Goal: Connect with others: Connect with others

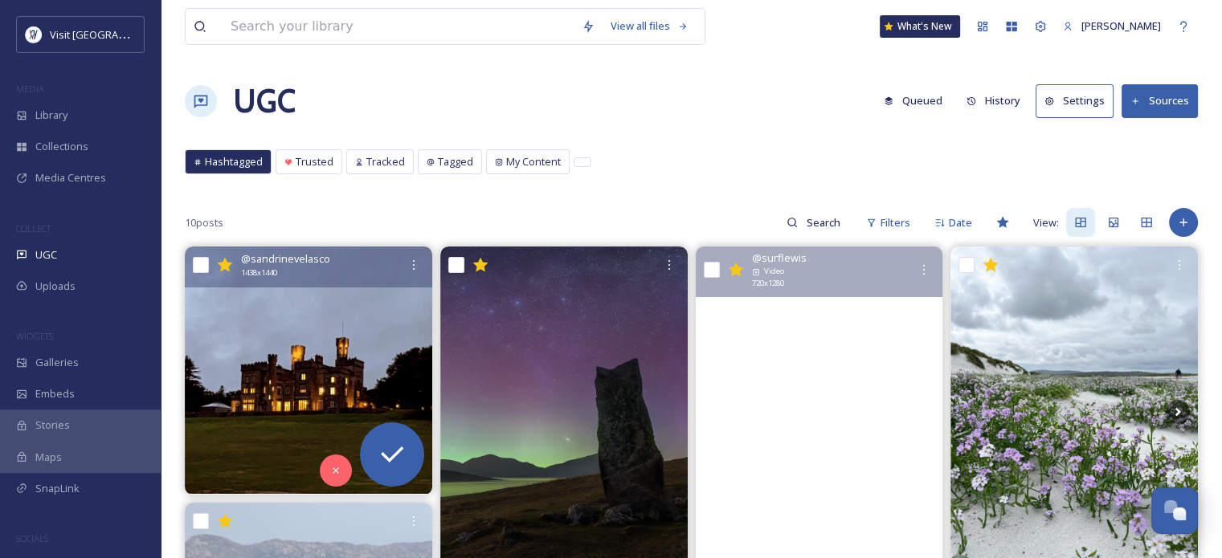
click at [292, 317] on img at bounding box center [308, 370] width 247 height 247
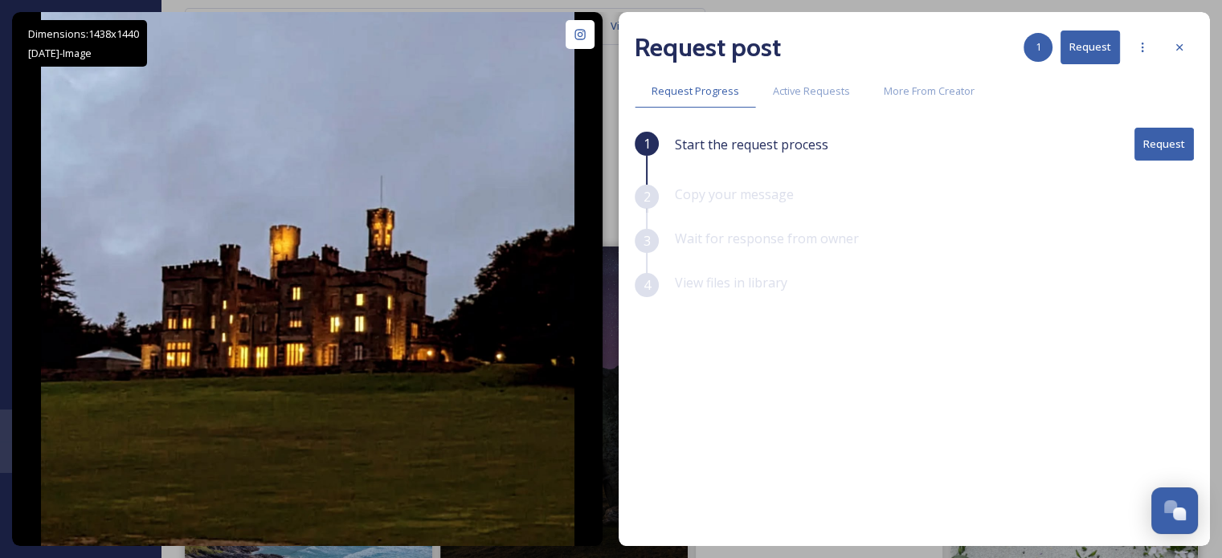
click at [1149, 148] on button "Request" at bounding box center [1163, 144] width 59 height 33
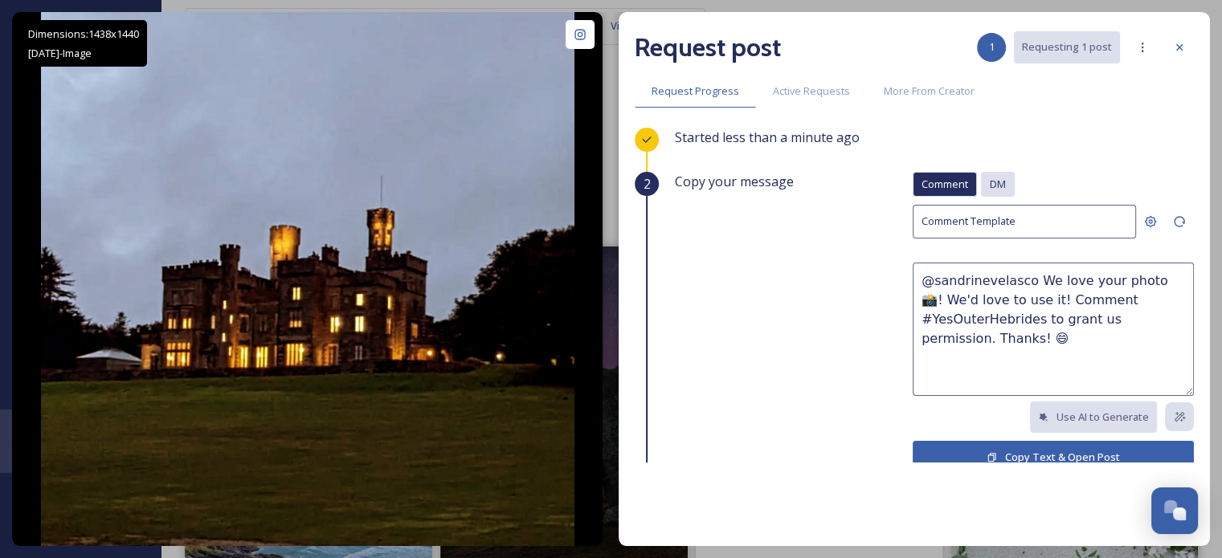
click at [990, 182] on span "DM" at bounding box center [998, 184] width 16 height 15
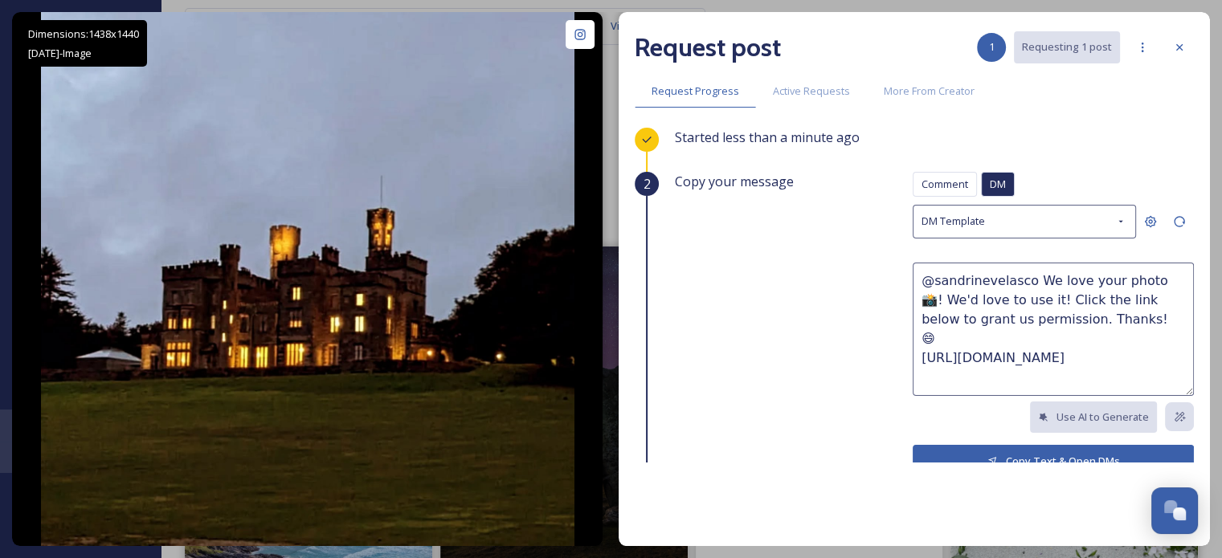
click at [1027, 452] on button "Copy Text & Open DMs" at bounding box center [1052, 461] width 281 height 33
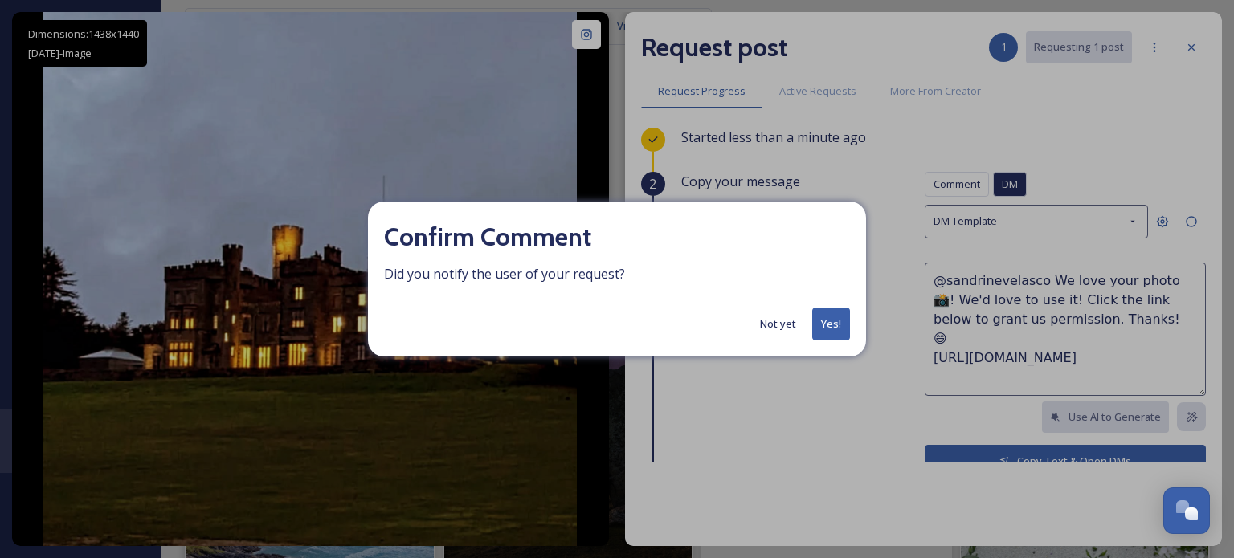
click at [830, 334] on button "Yes!" at bounding box center [831, 324] width 38 height 33
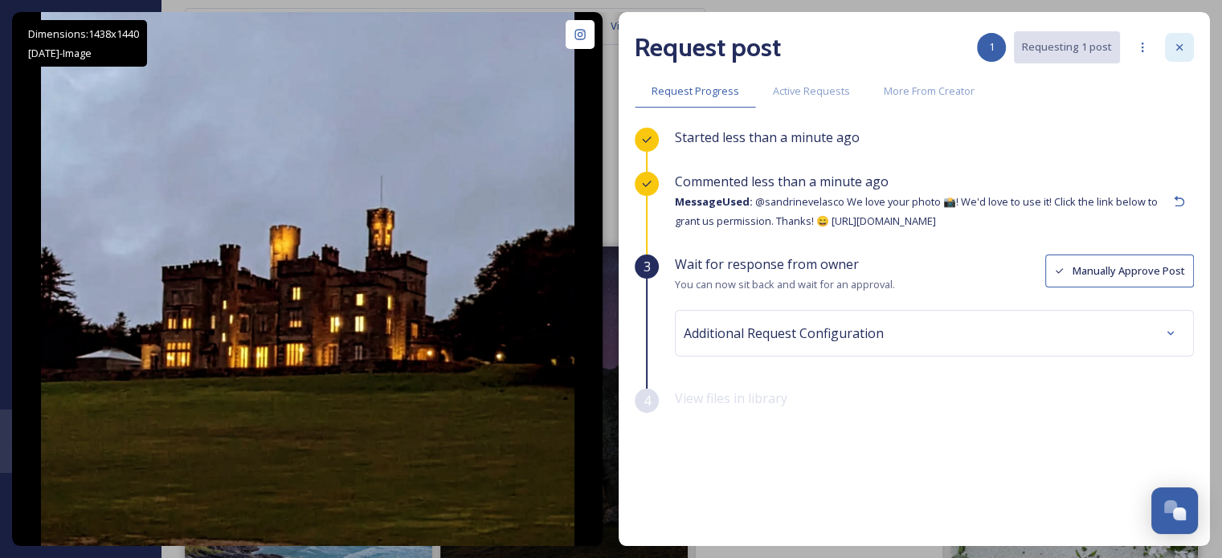
click at [1186, 41] on div at bounding box center [1179, 47] width 29 height 29
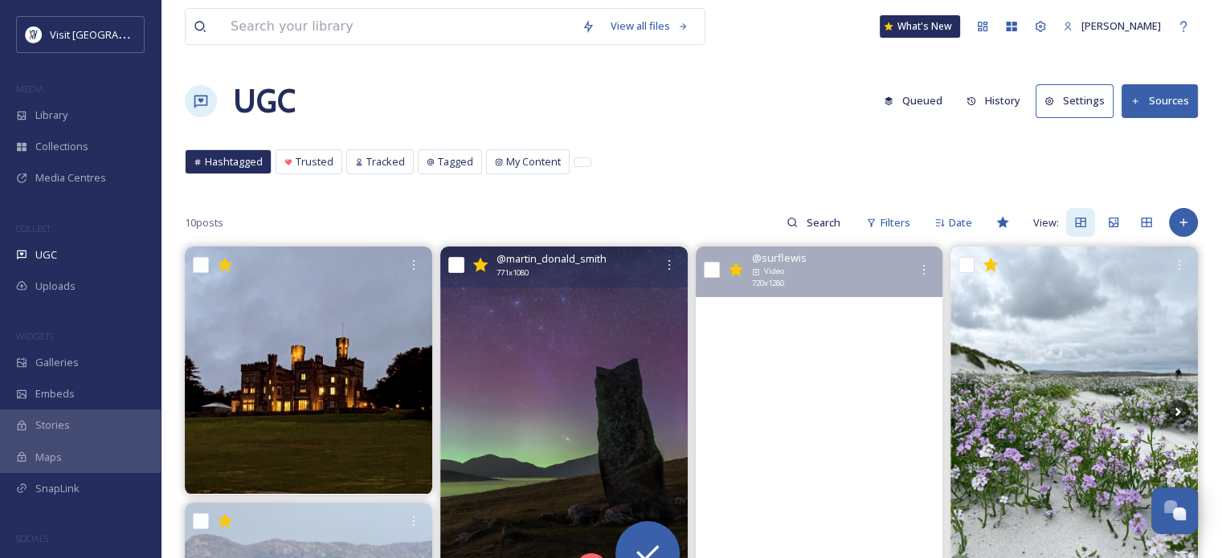
click at [512, 382] on img at bounding box center [563, 420] width 247 height 346
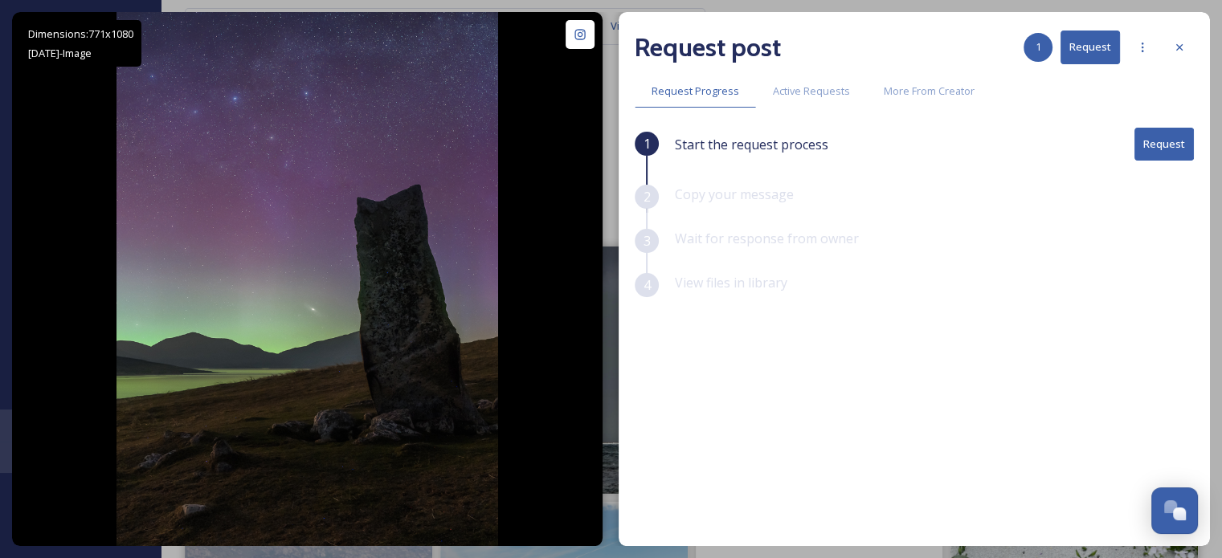
click at [1164, 150] on button "Request" at bounding box center [1163, 144] width 59 height 33
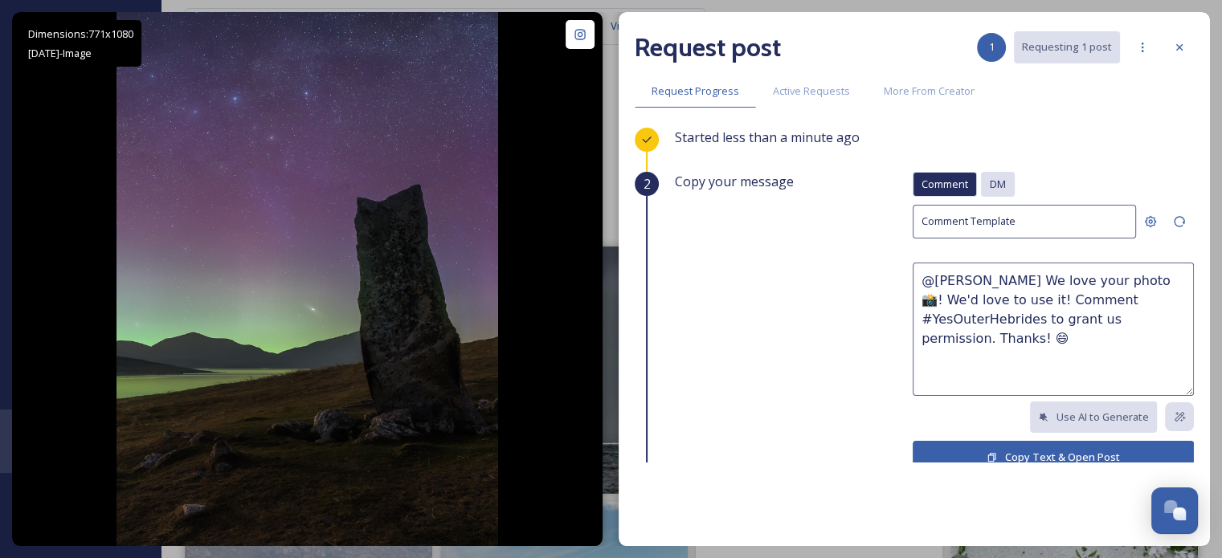
click at [990, 177] on span "DM" at bounding box center [998, 184] width 16 height 15
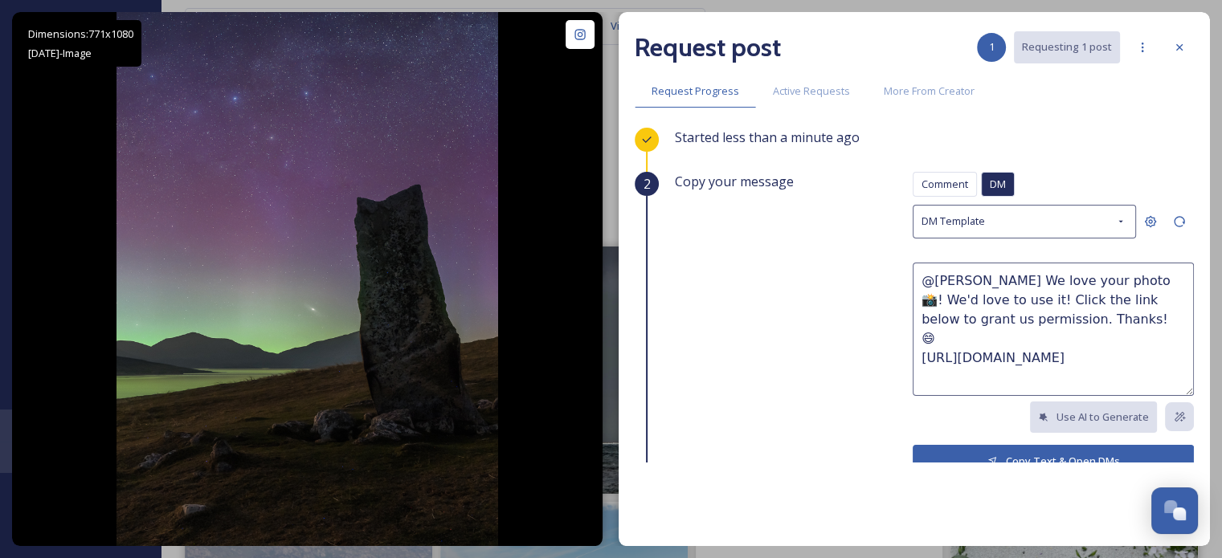
click at [993, 451] on button "Copy Text & Open DMs" at bounding box center [1052, 461] width 281 height 33
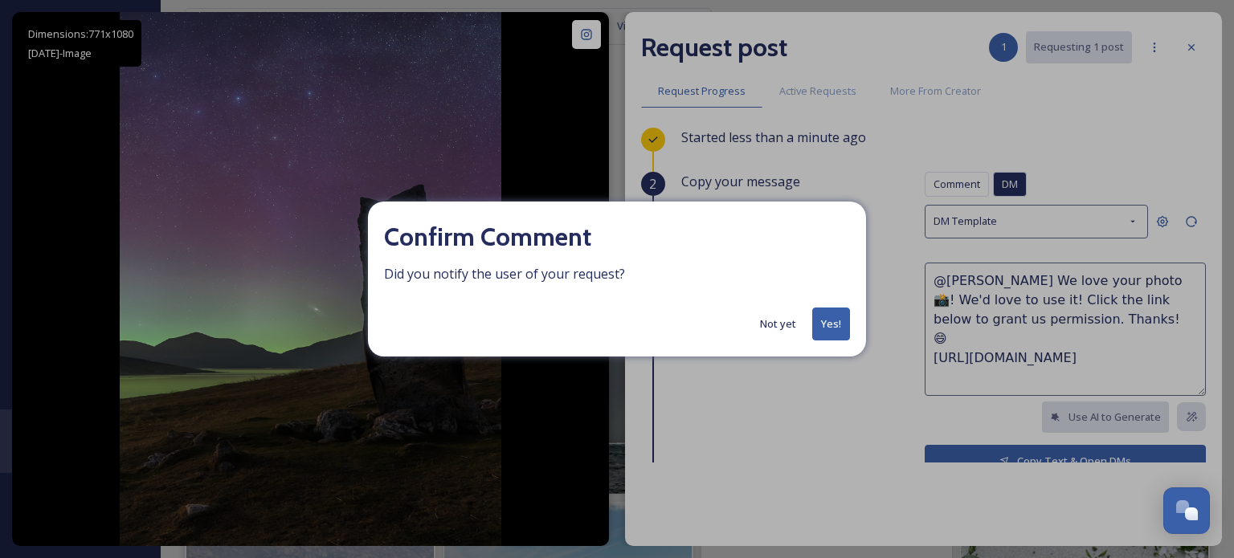
click at [840, 319] on button "Yes!" at bounding box center [831, 324] width 38 height 33
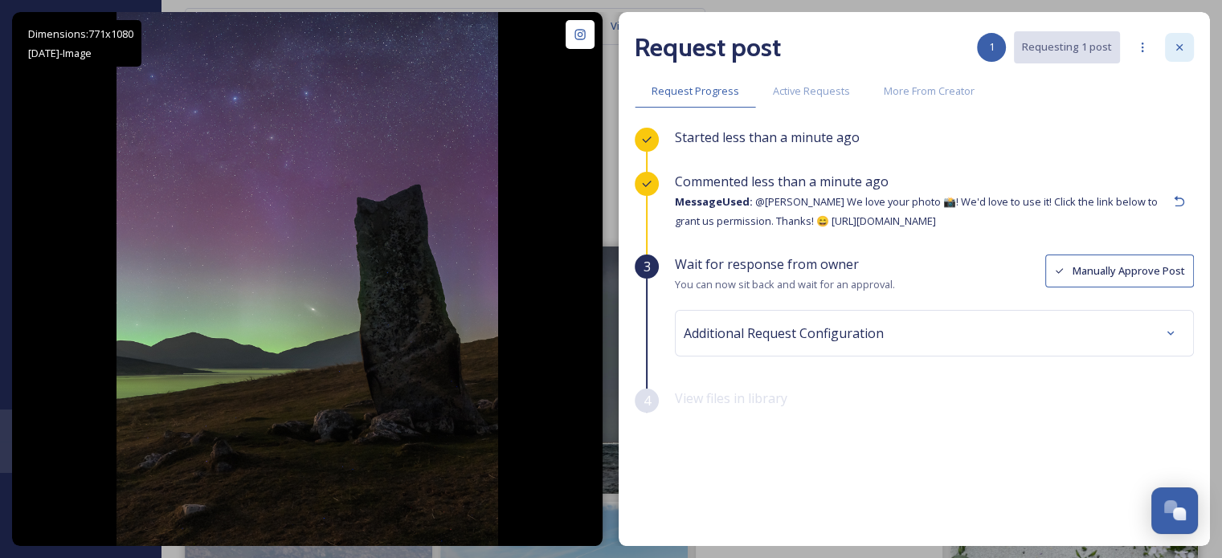
click at [1173, 51] on icon at bounding box center [1179, 47] width 13 height 13
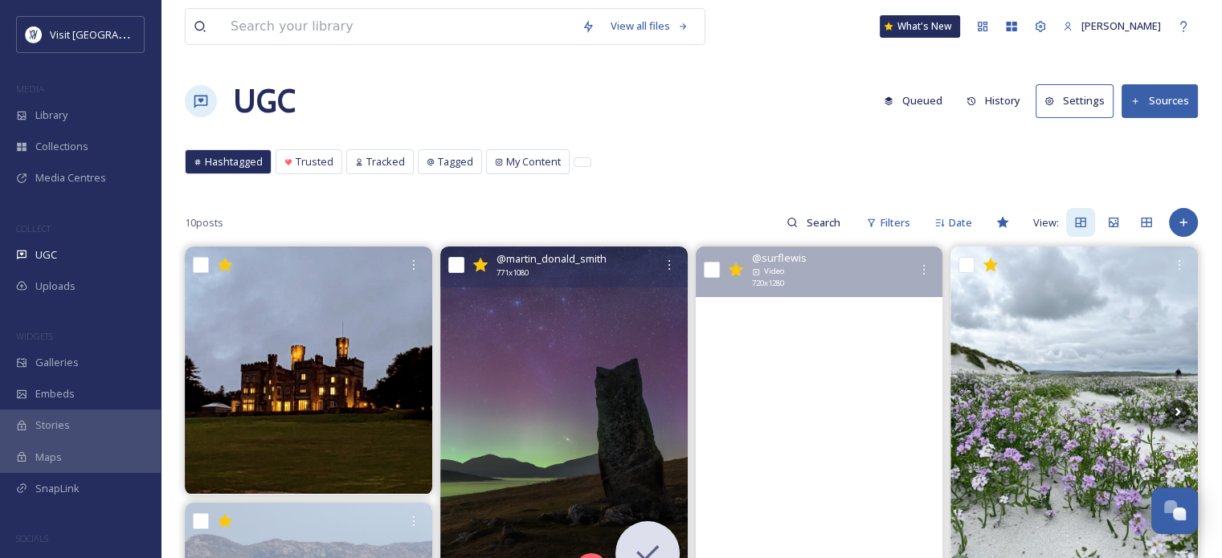
click at [796, 330] on video "Shall we?????? Have you seen the forecast? Who’s in? \a\a#supyoga #isleoflewis …" at bounding box center [818, 467] width 247 height 440
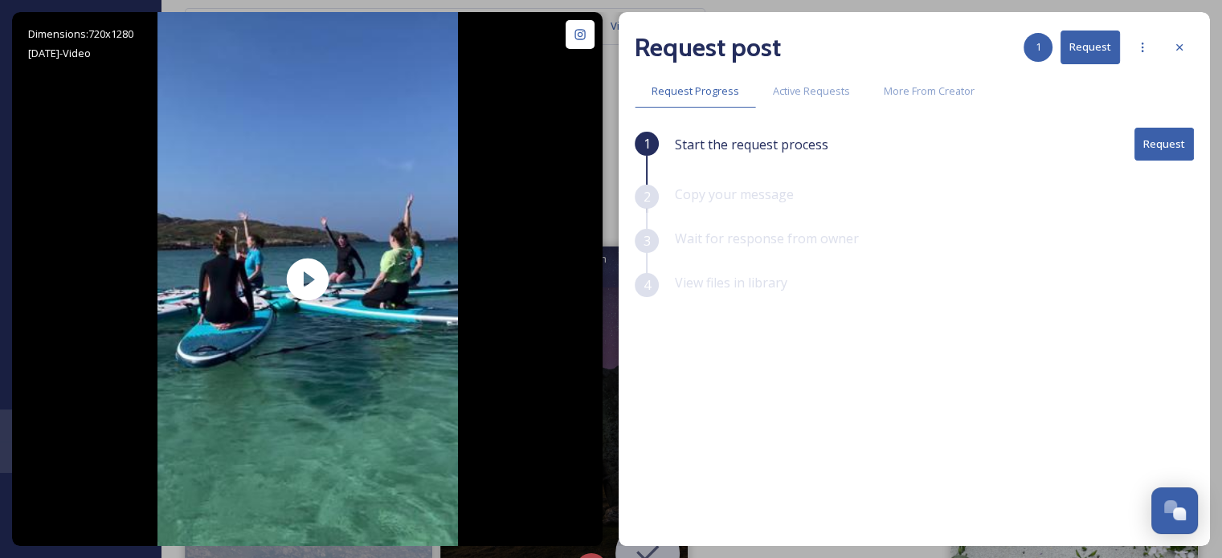
click at [1152, 141] on button "Request" at bounding box center [1163, 144] width 59 height 33
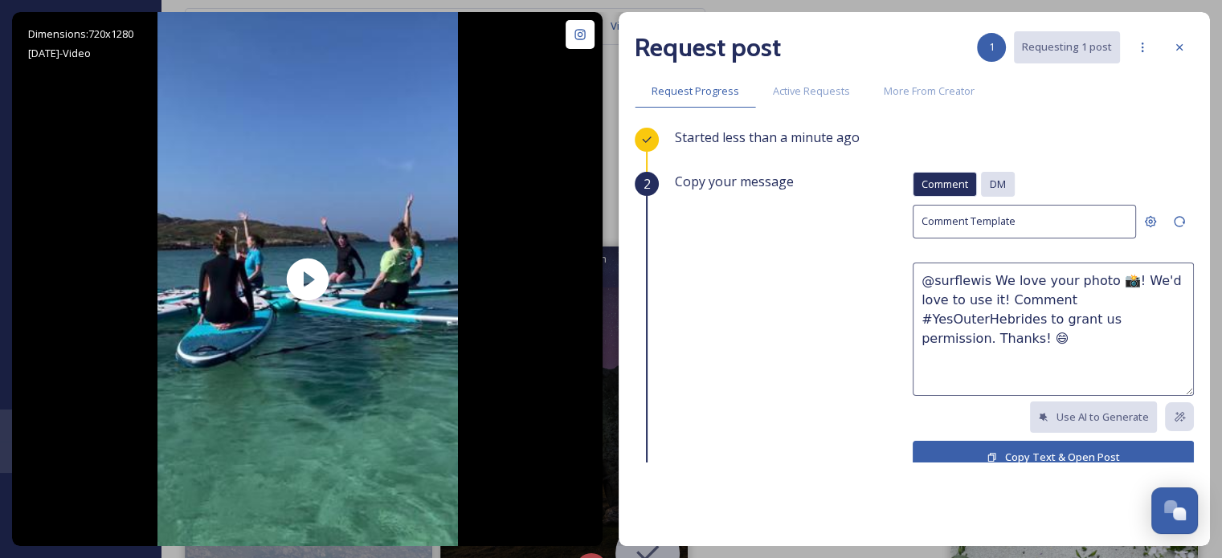
click at [990, 181] on span "DM" at bounding box center [998, 184] width 16 height 15
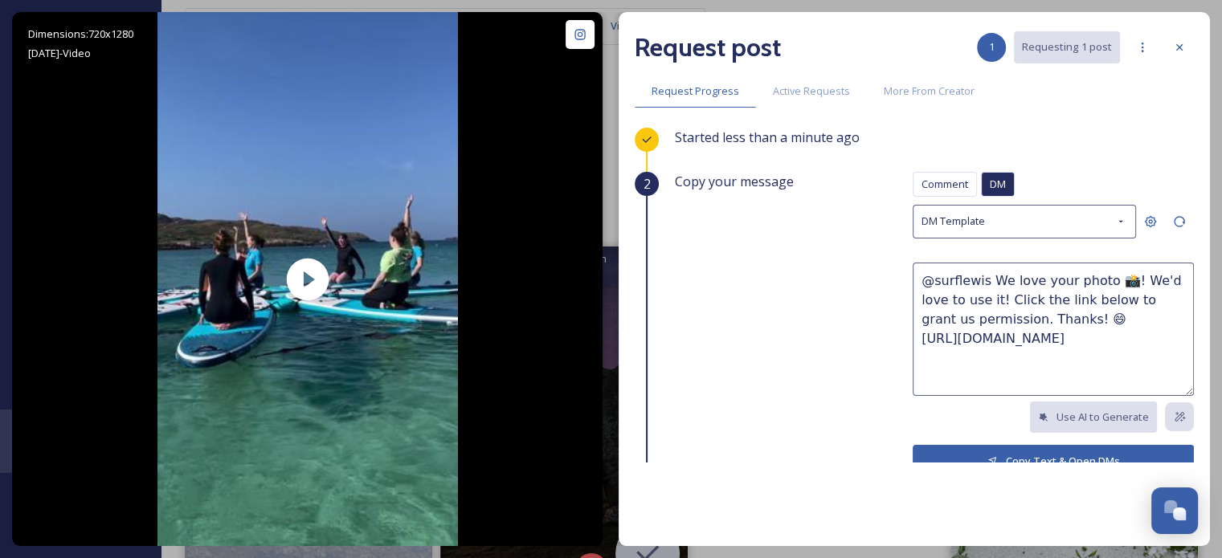
click at [1032, 454] on button "Copy Text & Open DMs" at bounding box center [1052, 461] width 281 height 33
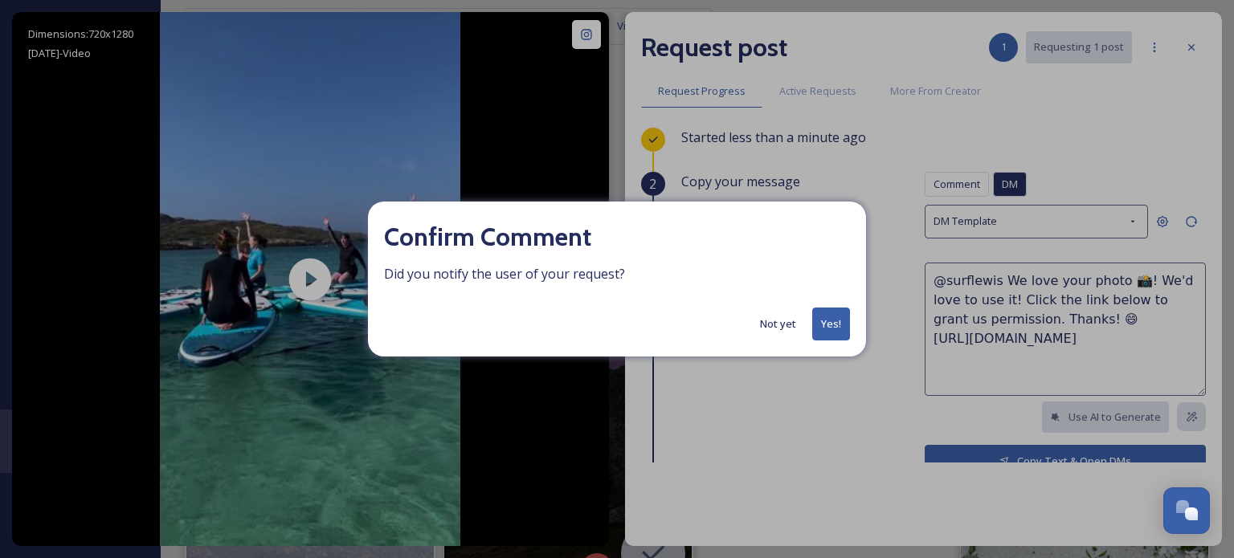
click at [834, 327] on button "Yes!" at bounding box center [831, 324] width 38 height 33
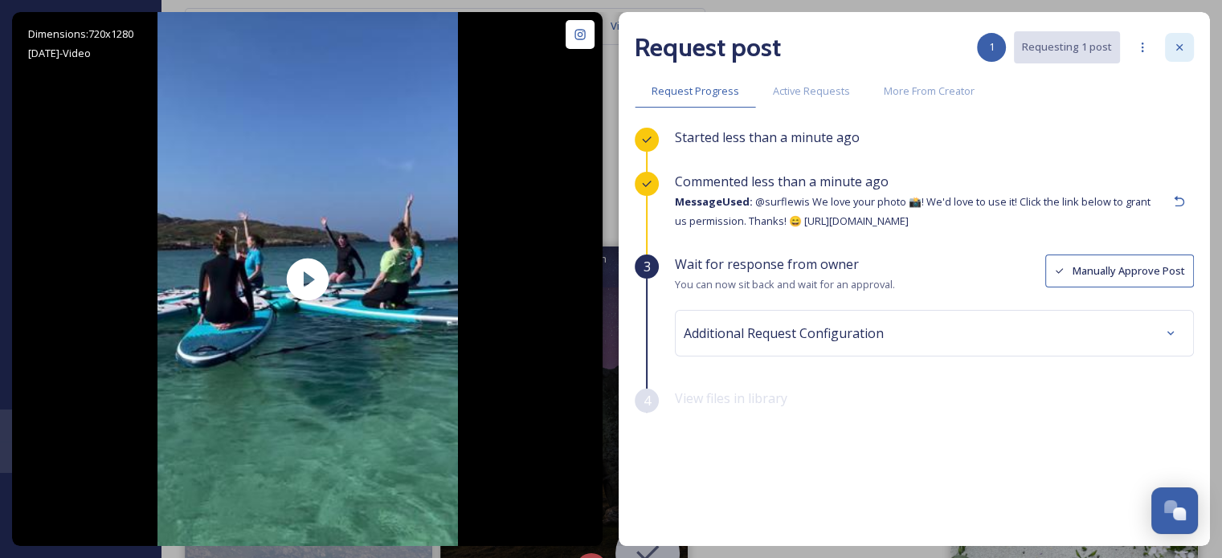
click at [1181, 50] on icon at bounding box center [1179, 47] width 6 height 6
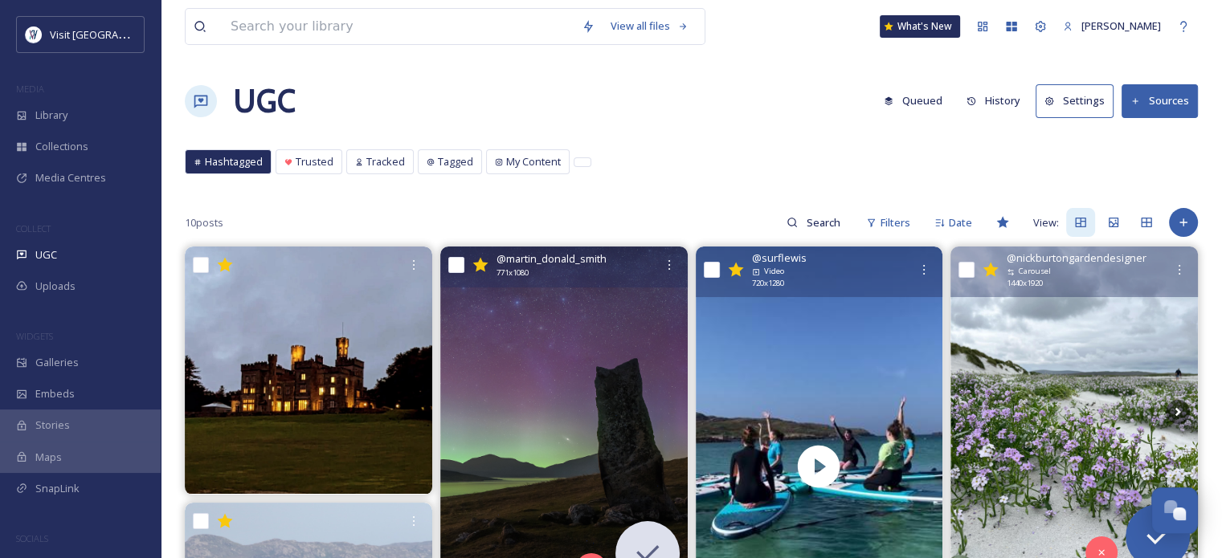
click at [1111, 382] on img at bounding box center [1073, 411] width 247 height 329
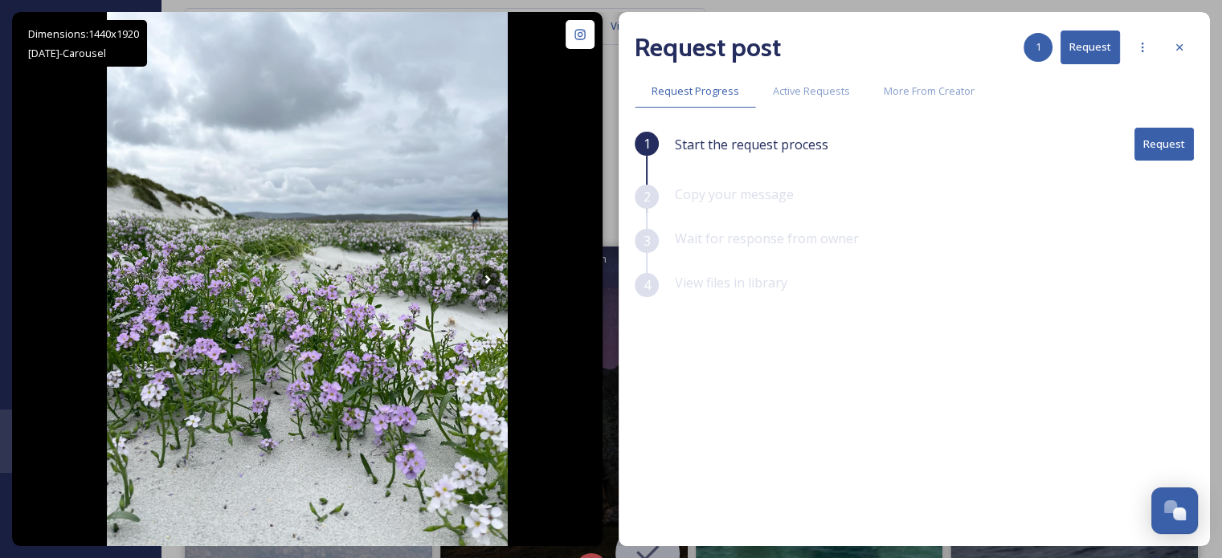
click at [1164, 141] on button "Request" at bounding box center [1163, 144] width 59 height 33
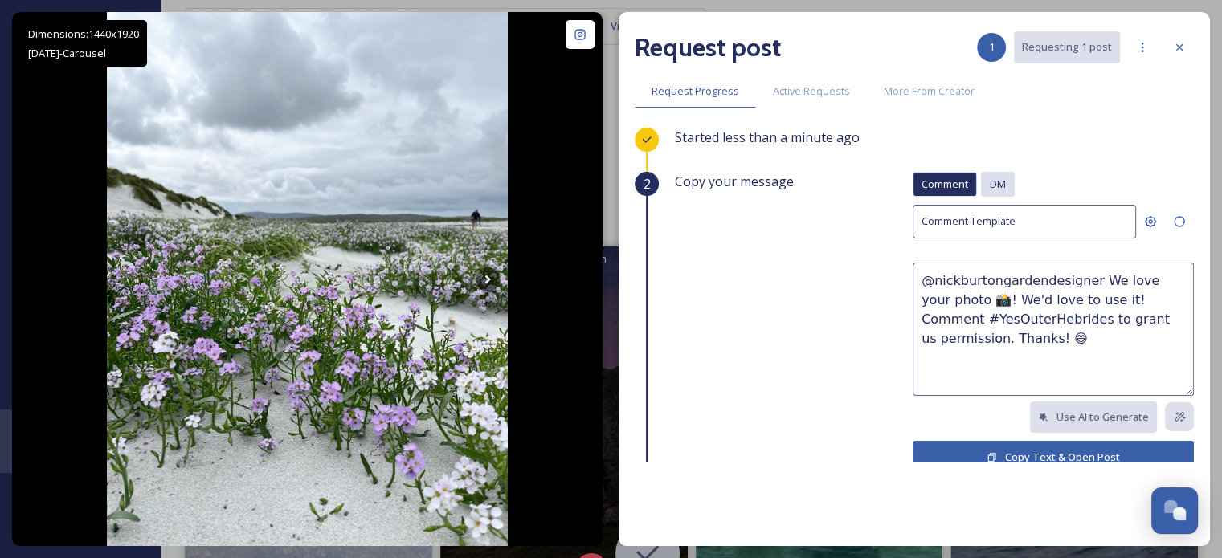
click at [983, 193] on div "DM" at bounding box center [998, 184] width 34 height 25
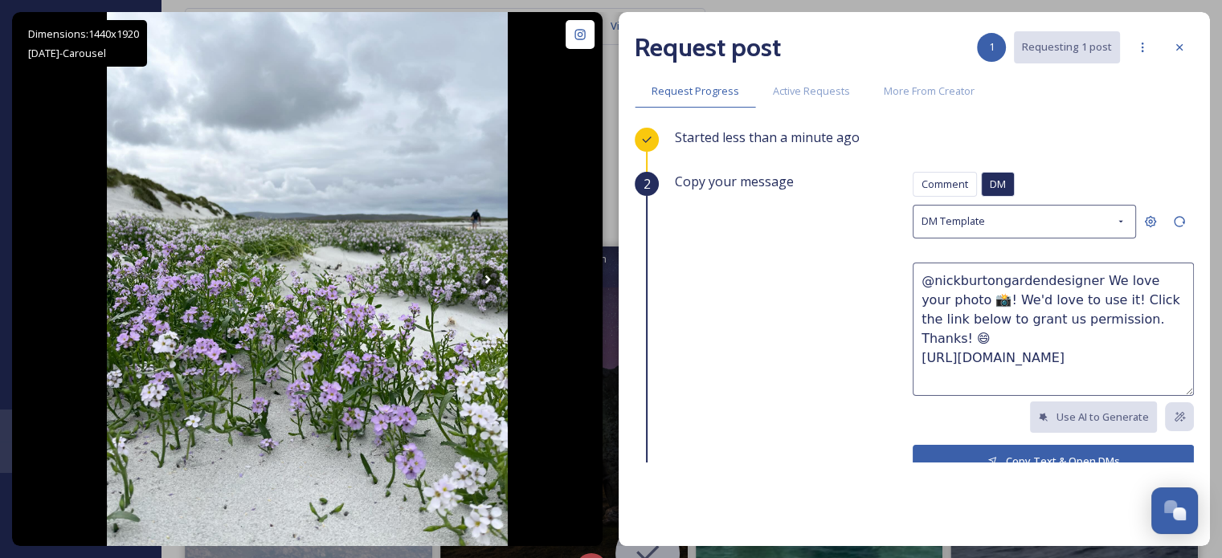
click at [1026, 455] on button "Copy Text & Open DMs" at bounding box center [1052, 461] width 281 height 33
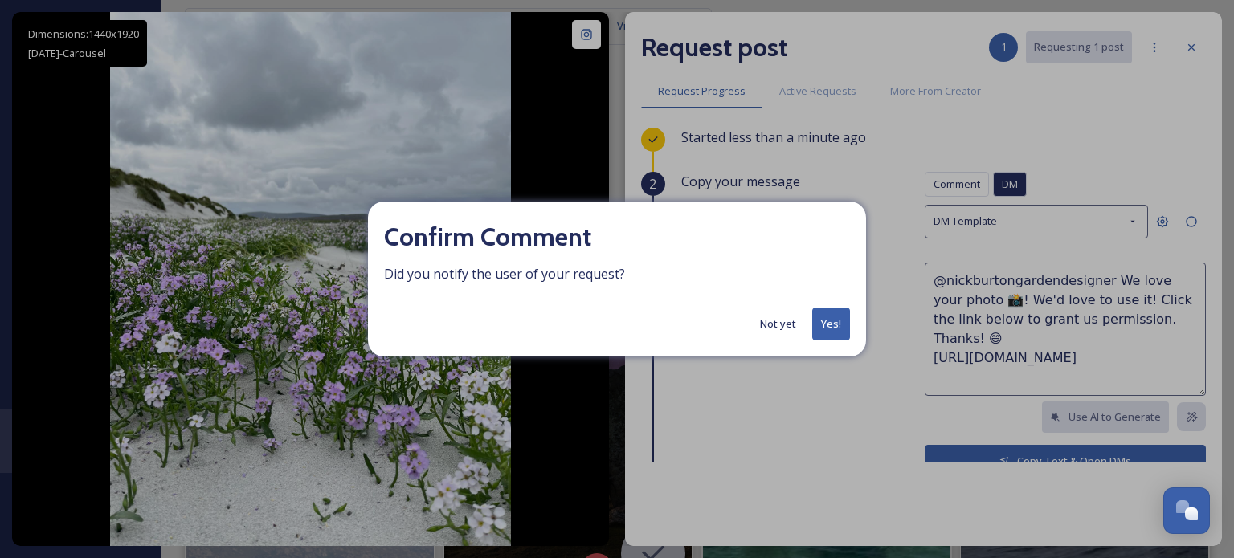
click at [830, 322] on button "Yes!" at bounding box center [831, 324] width 38 height 33
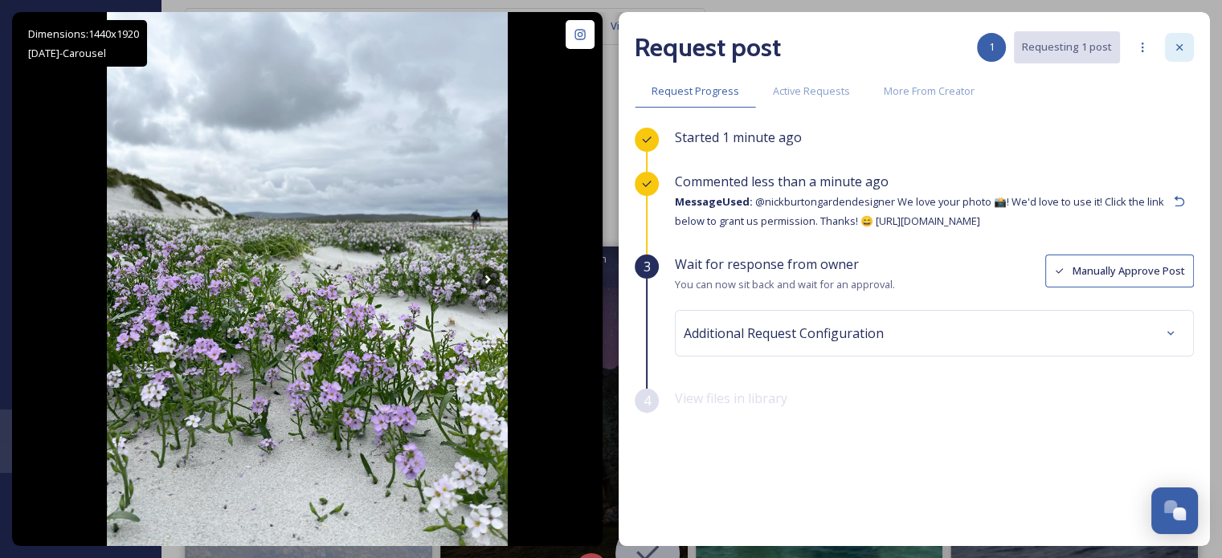
click at [1183, 51] on icon at bounding box center [1179, 47] width 13 height 13
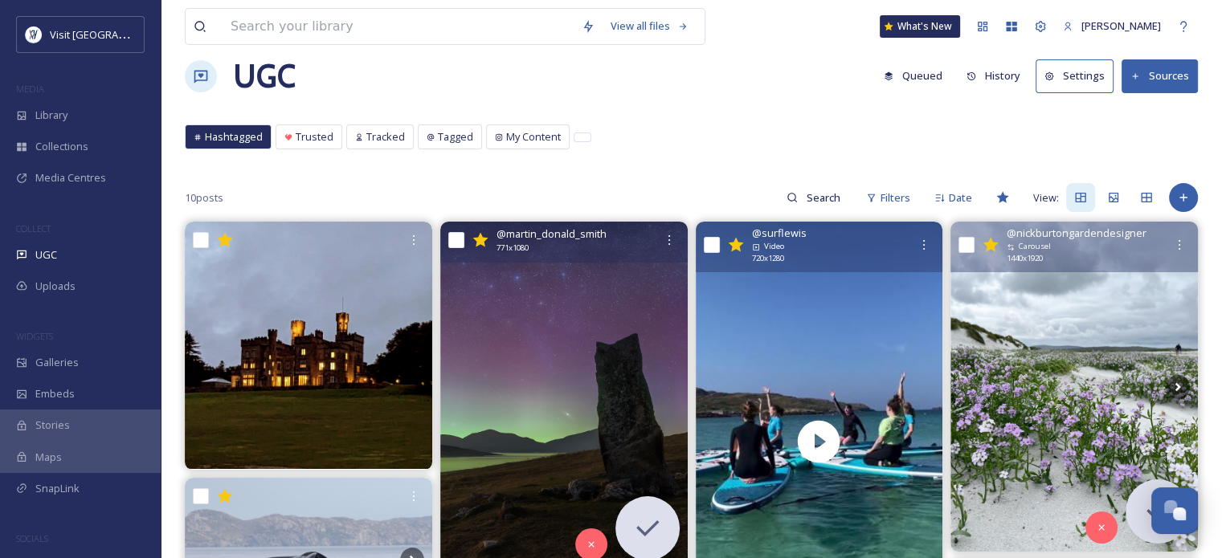
scroll to position [241, 0]
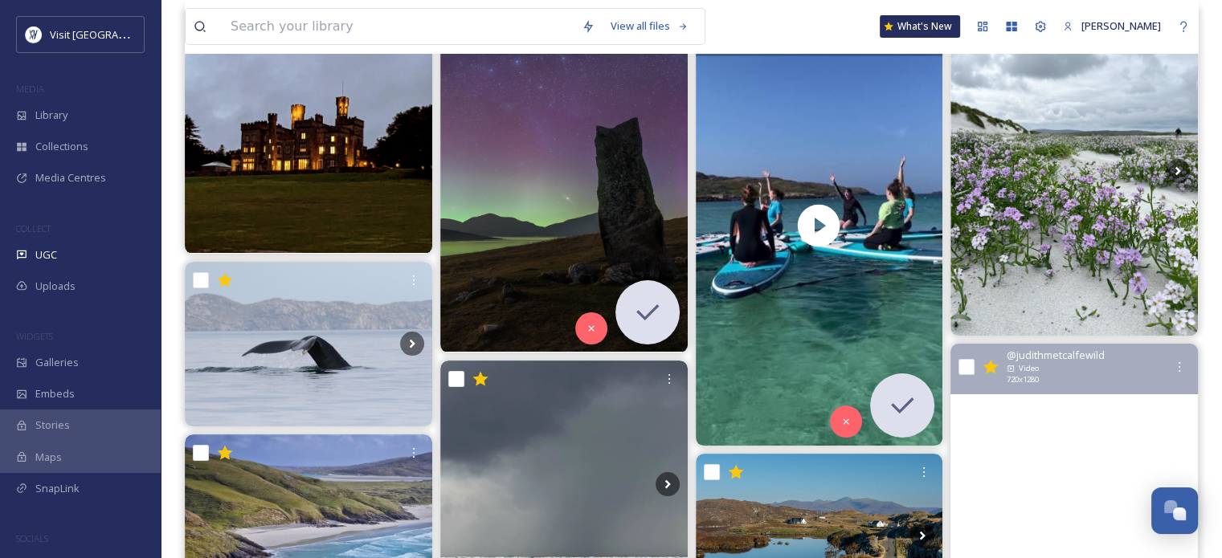
click at [1055, 449] on video "The whales and dolphins definitely came out to play! Can't believe I waited thi…" at bounding box center [1073, 564] width 247 height 440
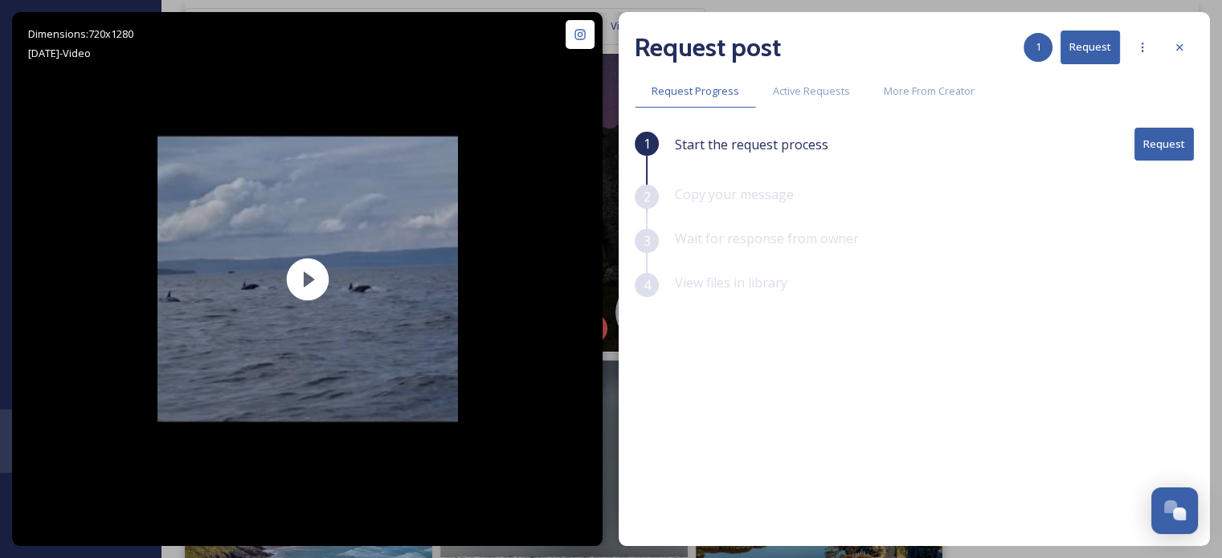
click at [1176, 150] on button "Request" at bounding box center [1163, 144] width 59 height 33
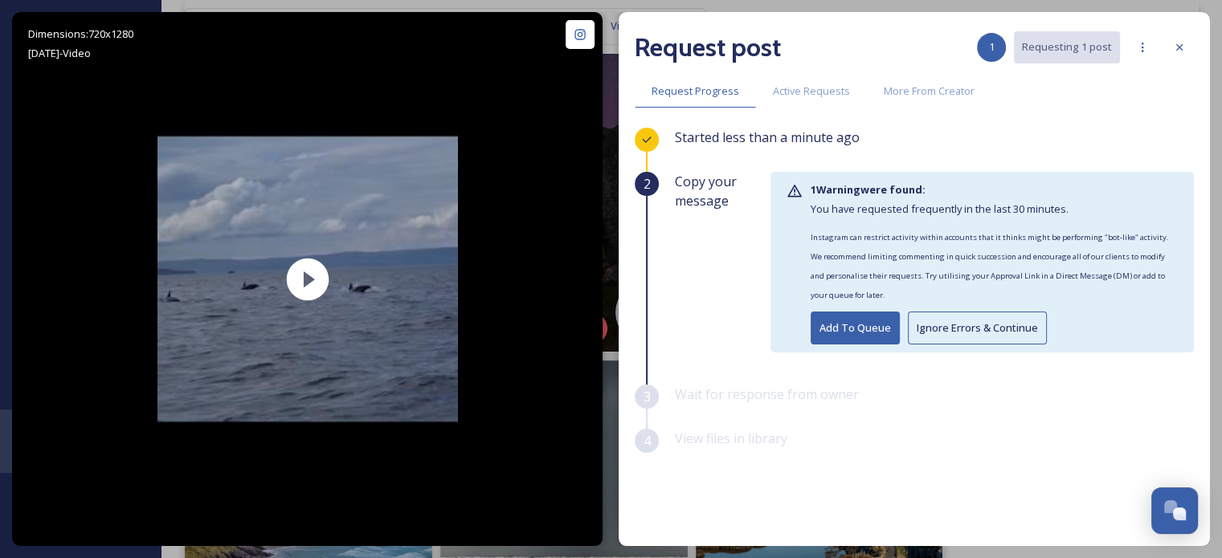
click at [977, 325] on button "Ignore Errors & Continue" at bounding box center [977, 328] width 139 height 33
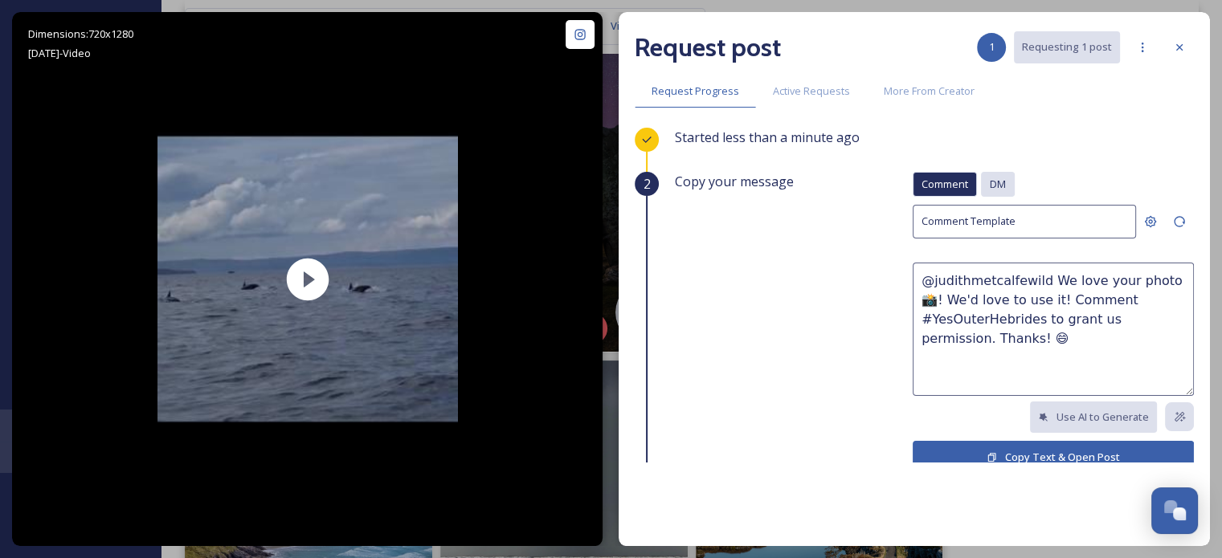
click at [994, 186] on span "DM" at bounding box center [998, 184] width 16 height 15
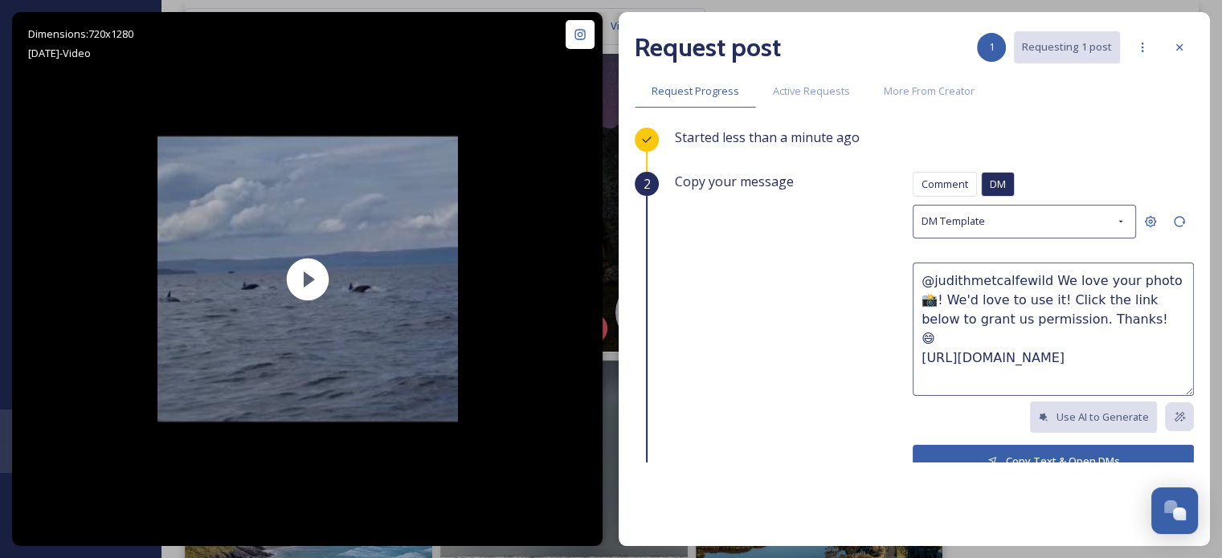
click at [987, 456] on icon at bounding box center [992, 461] width 10 height 10
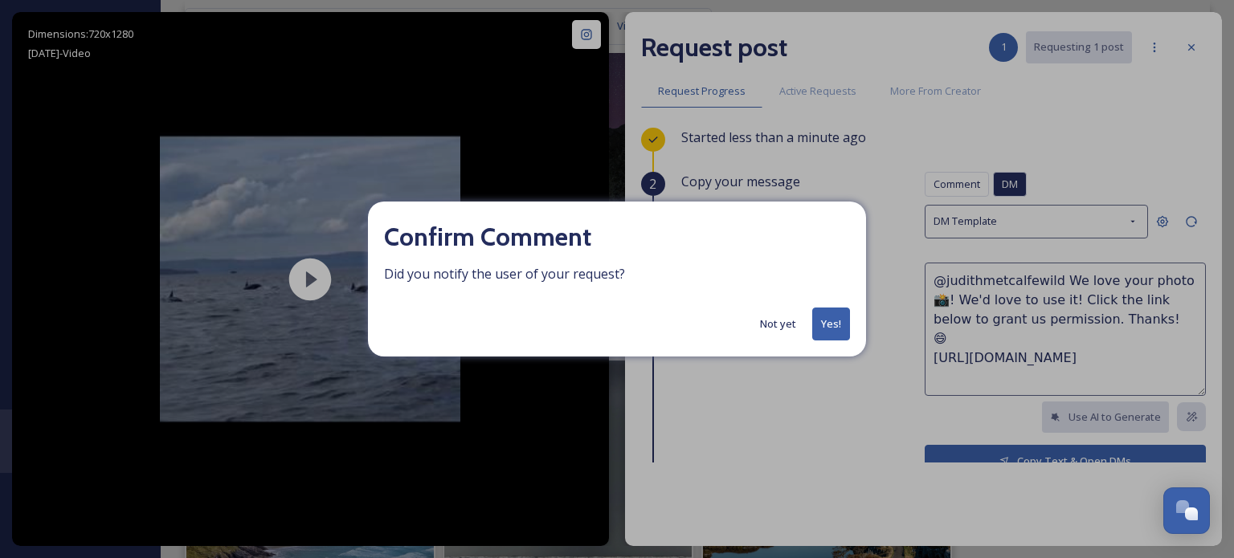
click at [836, 337] on button "Yes!" at bounding box center [831, 324] width 38 height 33
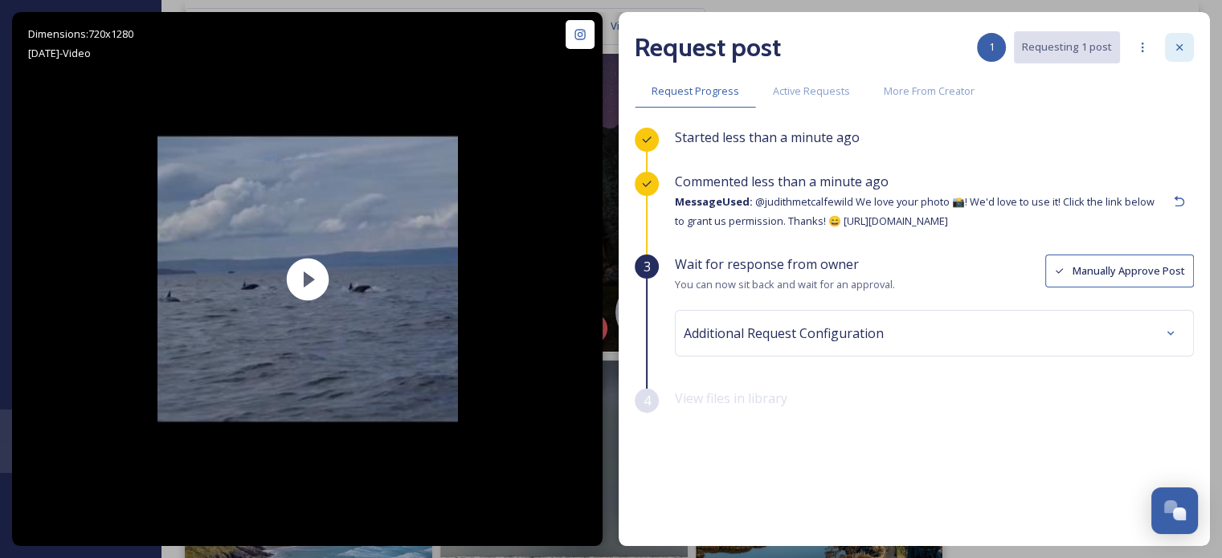
click at [1177, 45] on icon at bounding box center [1179, 47] width 6 height 6
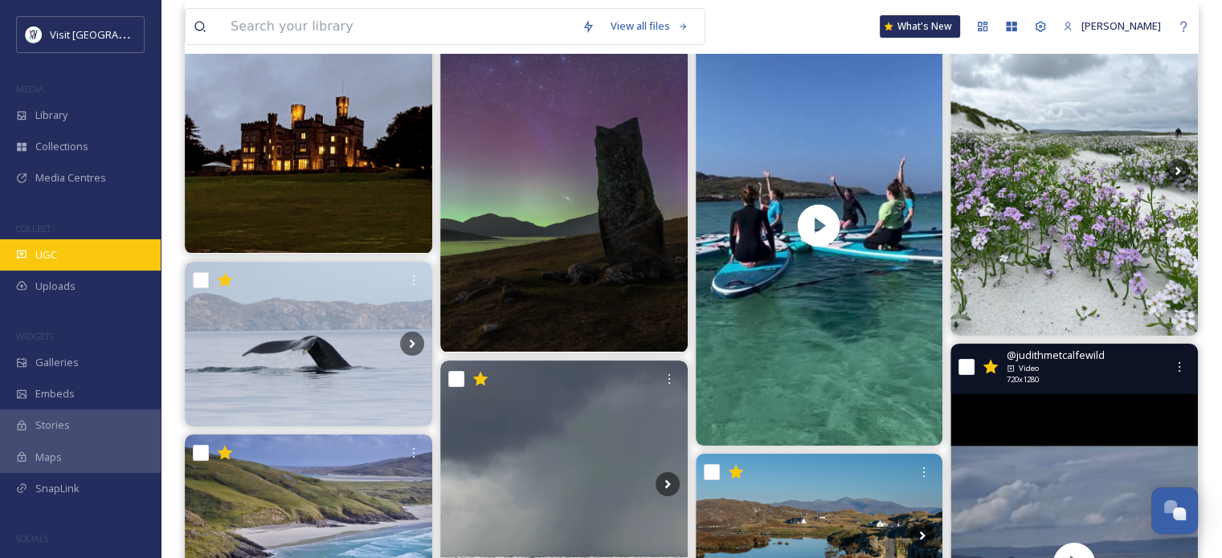
click at [69, 248] on div "UGC" at bounding box center [80, 254] width 161 height 31
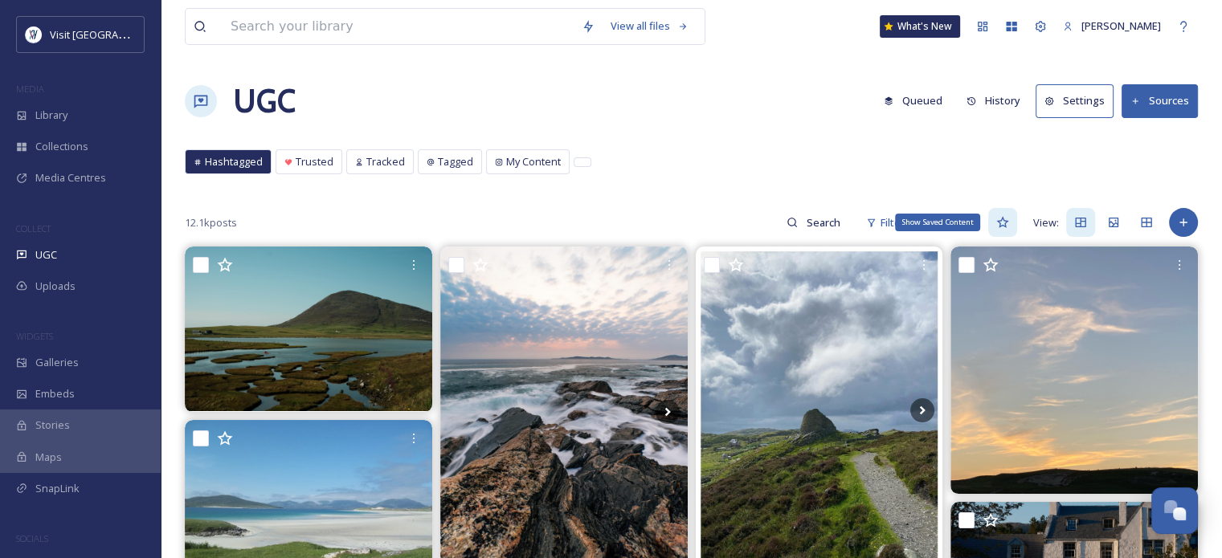
click at [1004, 216] on icon at bounding box center [1002, 222] width 13 height 13
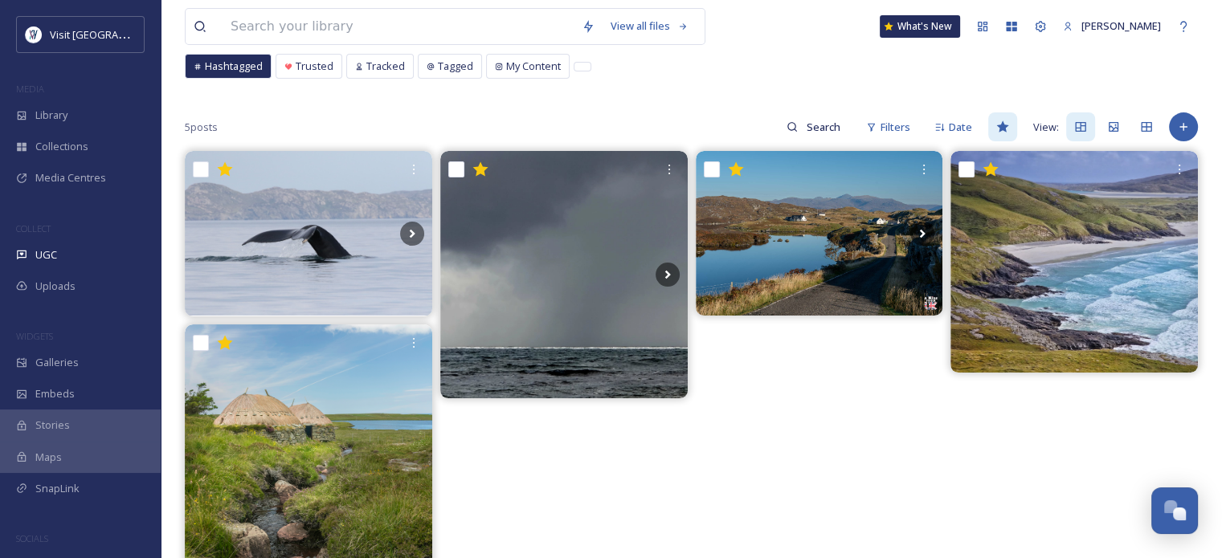
scroll to position [80, 0]
